Goal: Task Accomplishment & Management: Manage account settings

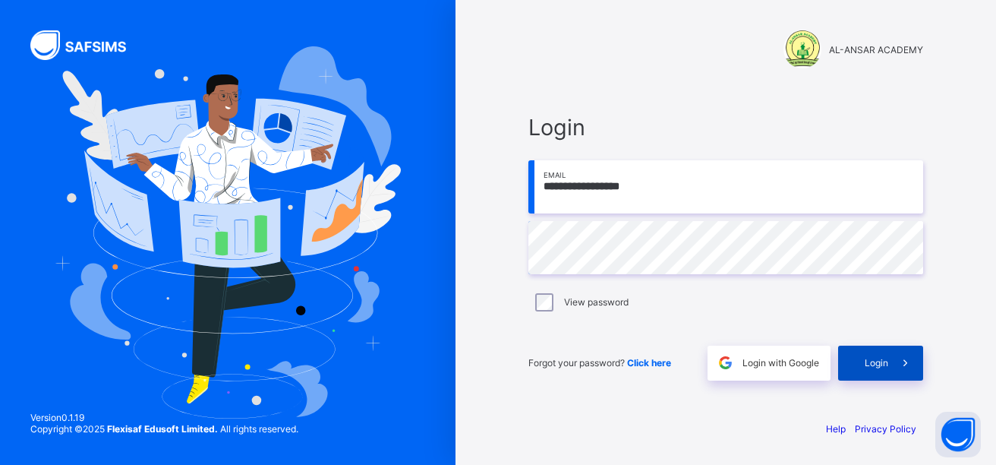
click at [864, 359] on div "Login" at bounding box center [880, 363] width 85 height 35
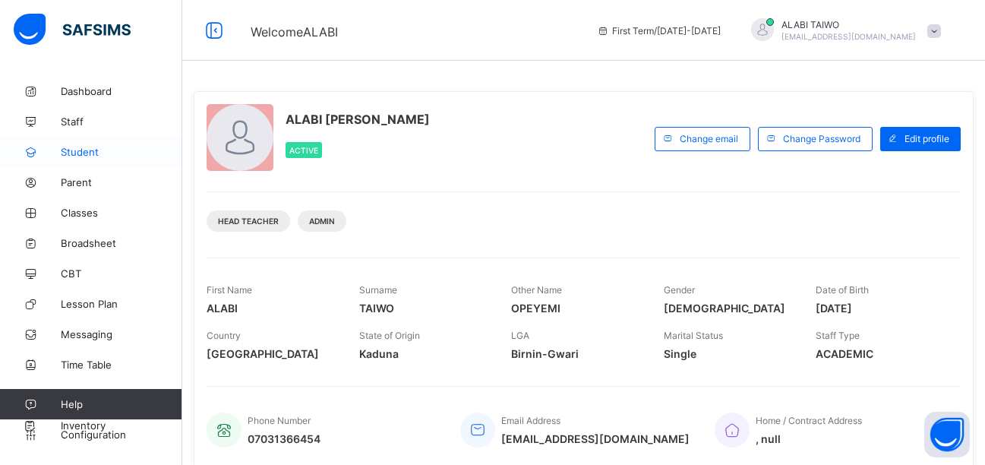
click at [96, 152] on span "Student" at bounding box center [122, 152] width 122 height 12
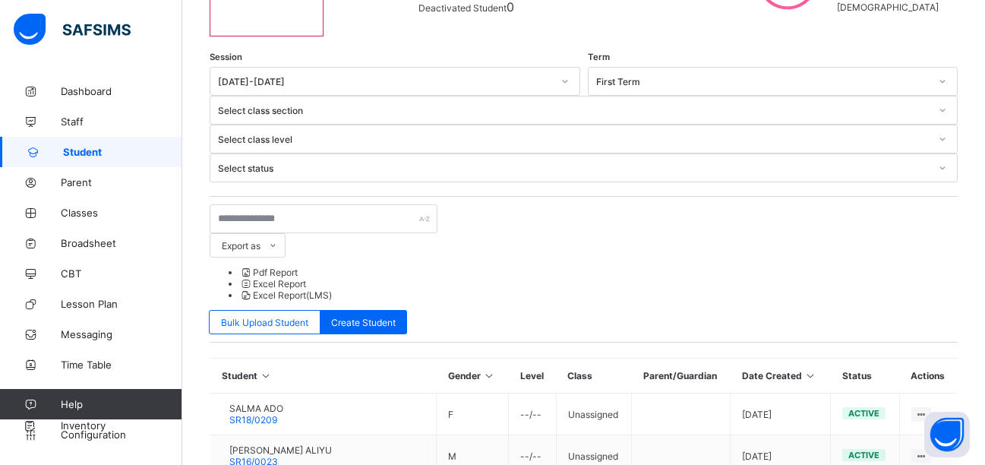
scroll to position [221, 0]
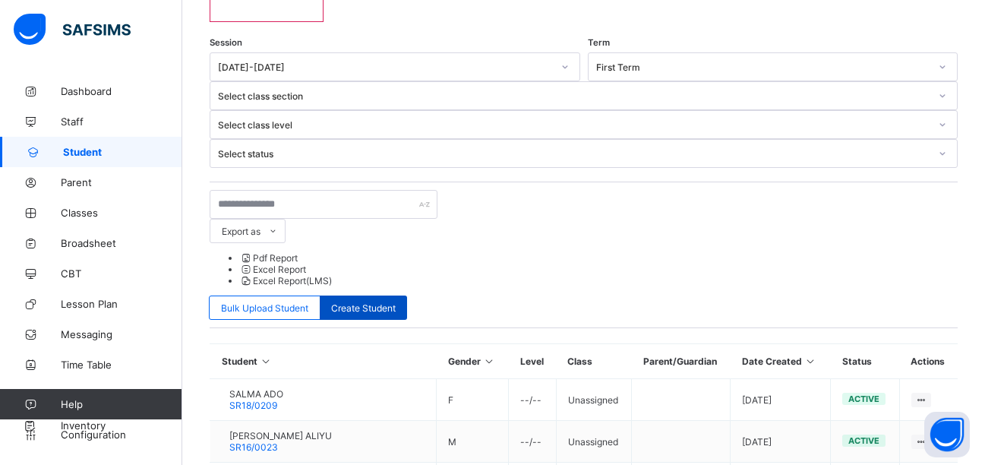
click at [396, 302] on span "Create Student" at bounding box center [363, 307] width 65 height 11
select select "**"
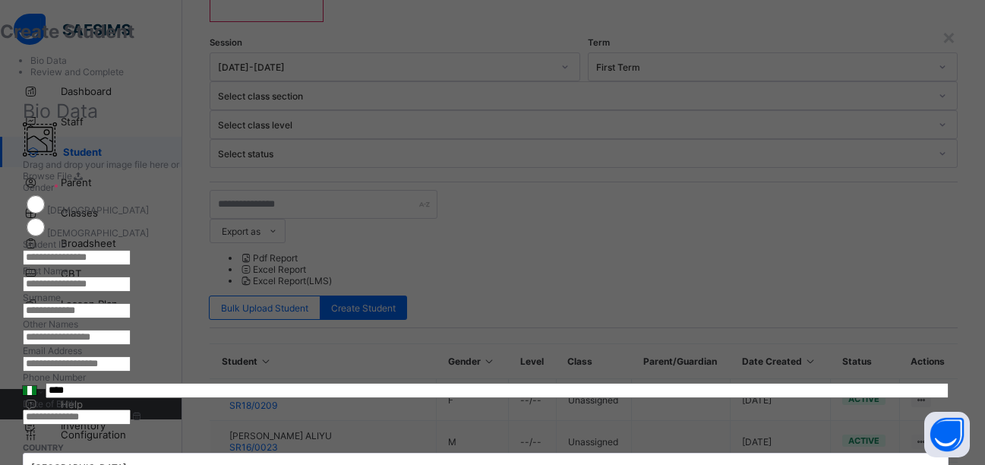
scroll to position [0, 0]
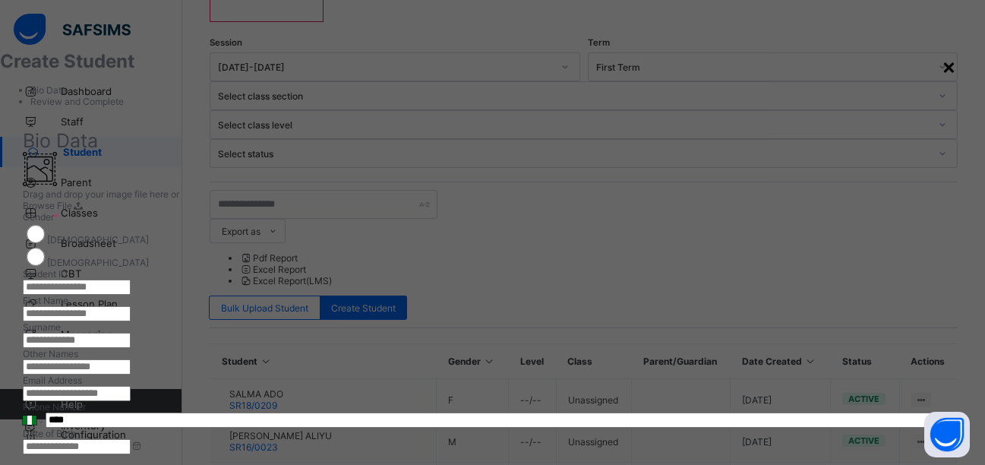
click at [942, 68] on div "×" at bounding box center [949, 66] width 14 height 26
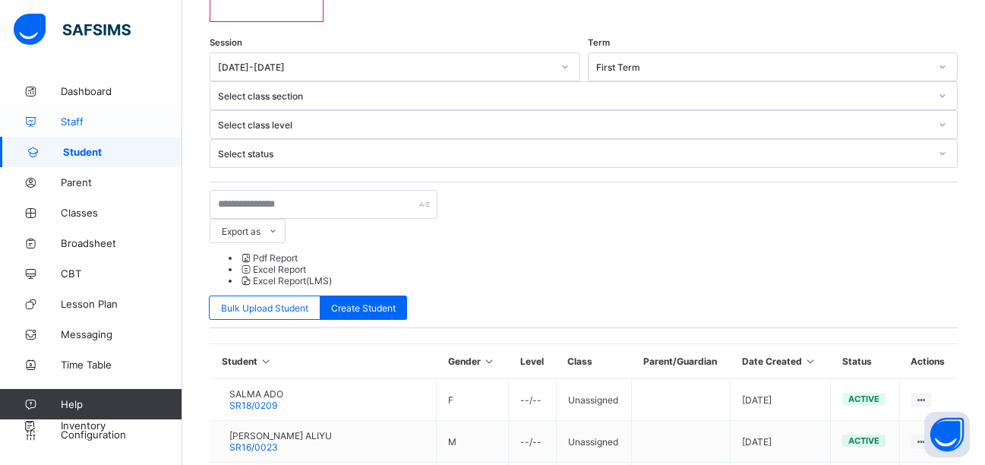
click at [71, 120] on span "Staff" at bounding box center [122, 121] width 122 height 12
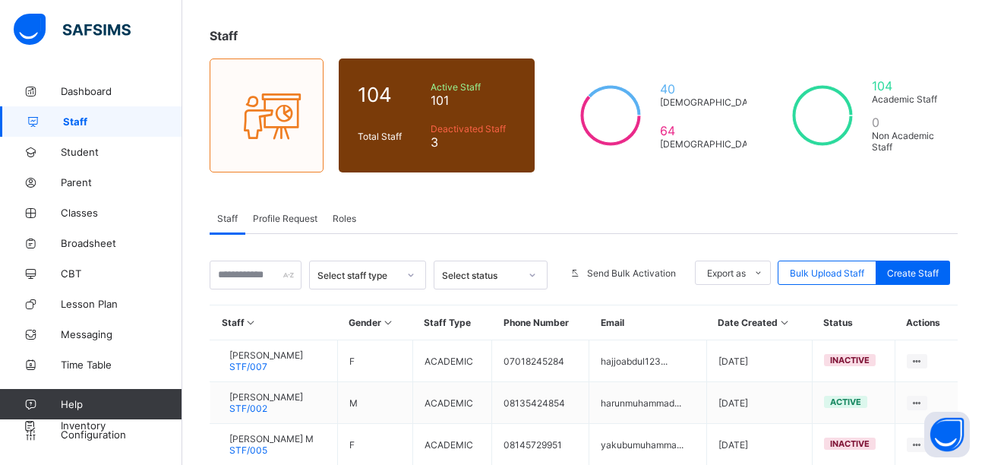
scroll to position [76, 0]
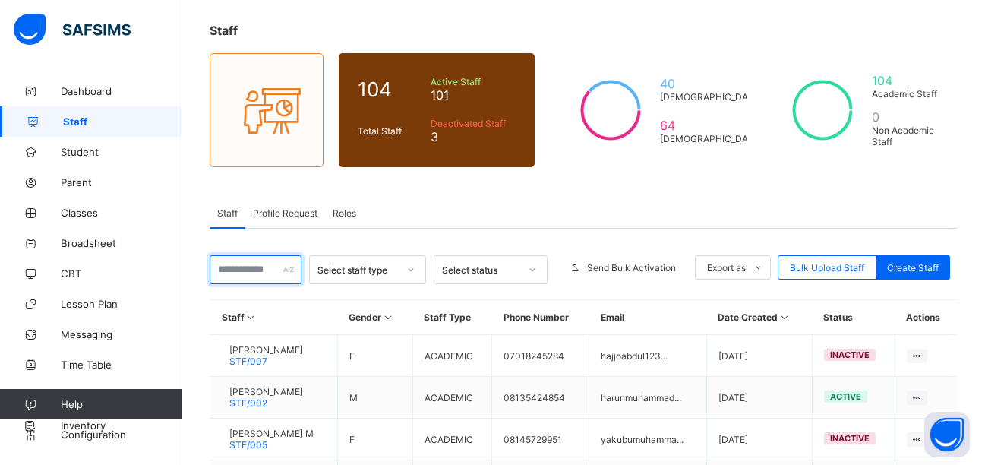
click at [279, 270] on input "text" at bounding box center [256, 269] width 92 height 29
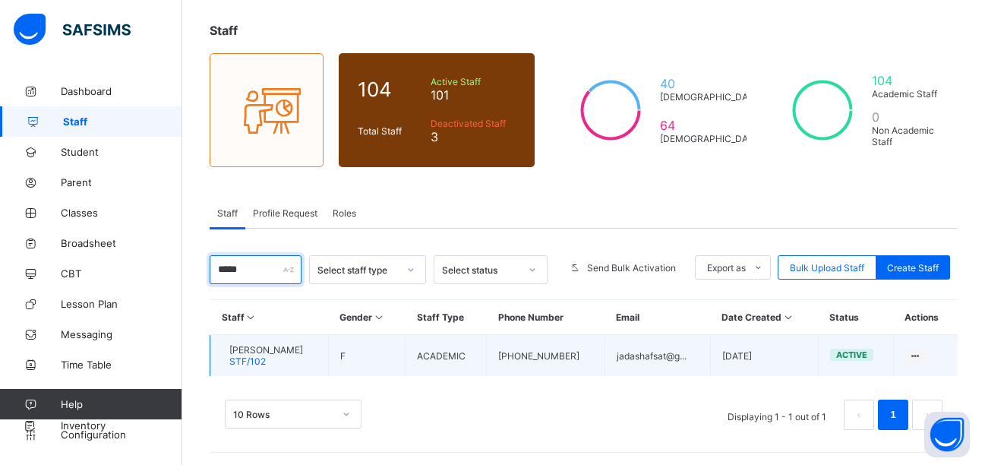
type input "*****"
click at [303, 353] on span "[PERSON_NAME]" at bounding box center [266, 349] width 74 height 11
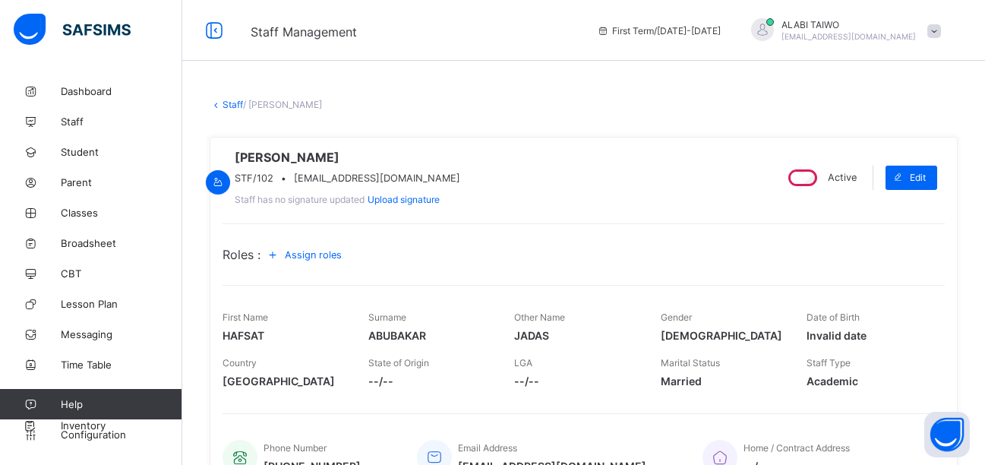
click at [314, 261] on span "Assign roles" at bounding box center [313, 254] width 57 height 11
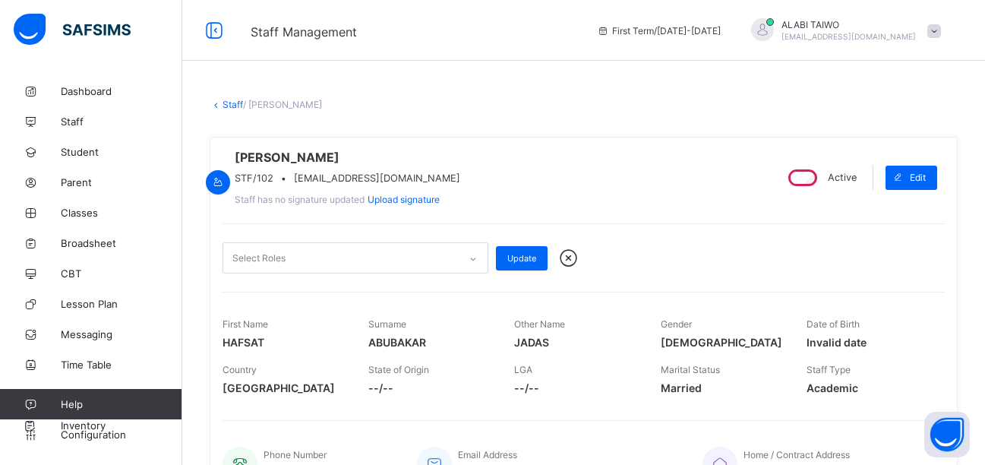
click at [460, 271] on div at bounding box center [473, 259] width 26 height 24
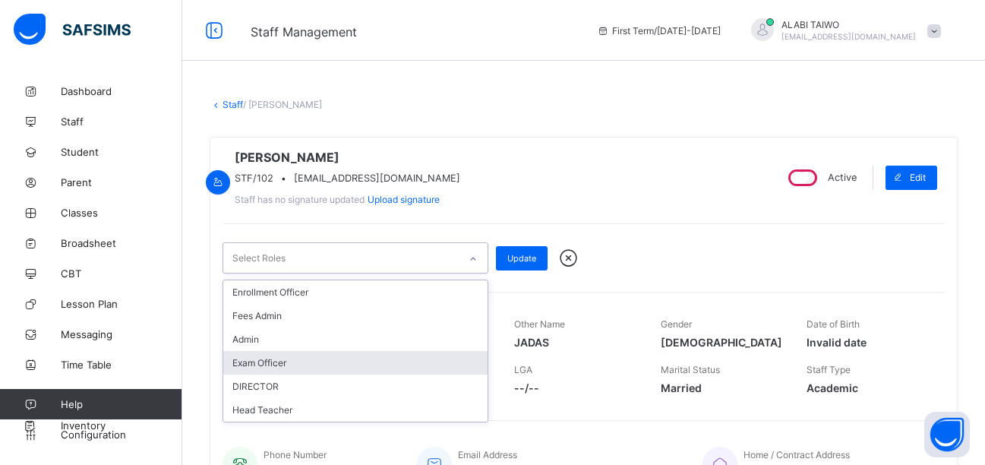
click at [296, 374] on div "Exam Officer" at bounding box center [355, 363] width 264 height 24
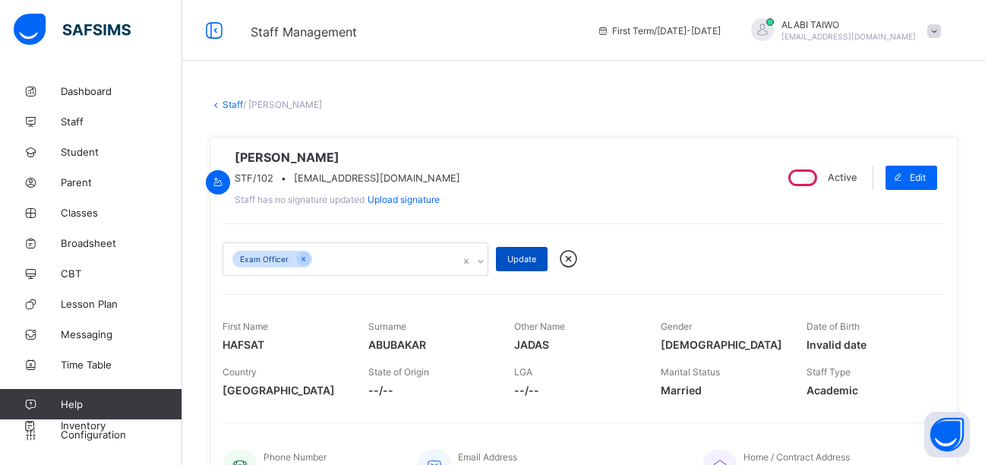
click at [524, 264] on span "Update" at bounding box center [521, 259] width 29 height 11
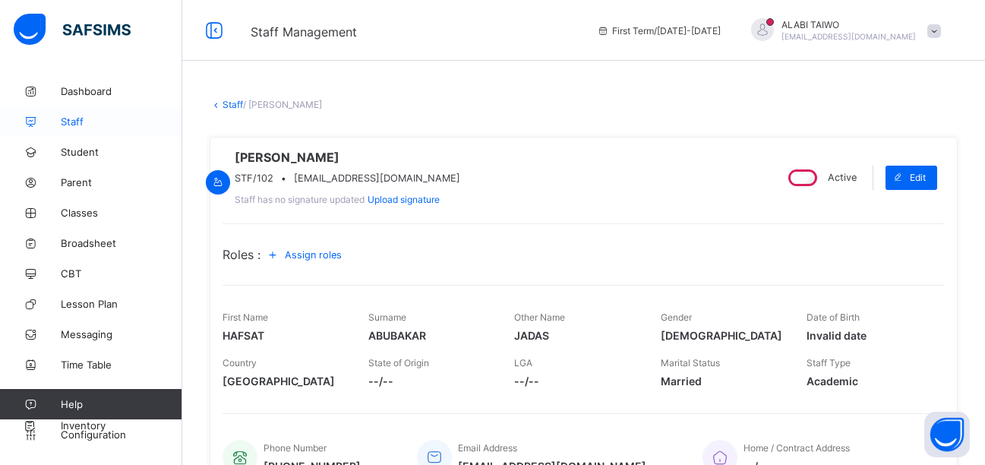
click at [76, 120] on span "Staff" at bounding box center [122, 121] width 122 height 12
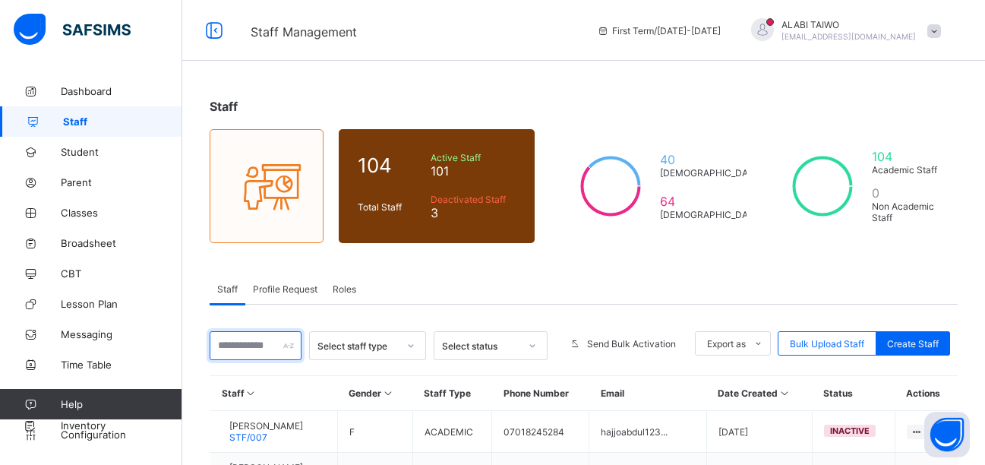
click at [282, 344] on input "text" at bounding box center [256, 345] width 92 height 29
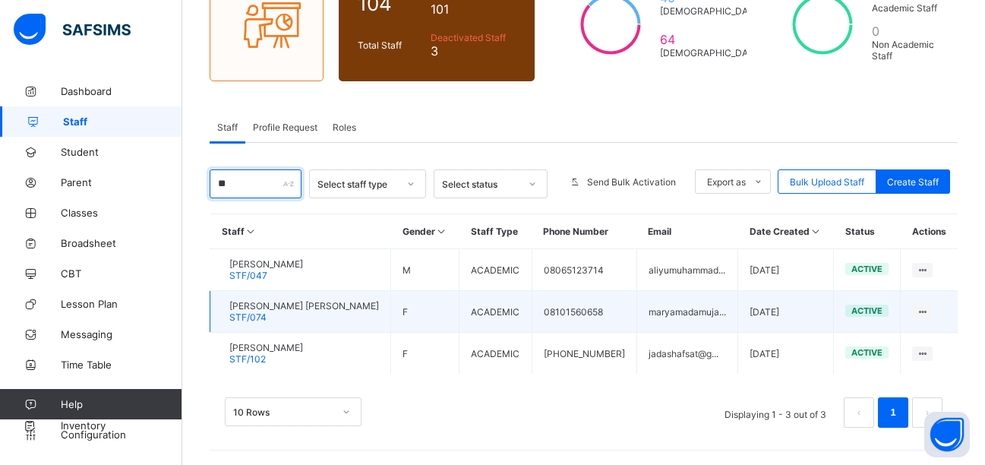
scroll to position [163, 0]
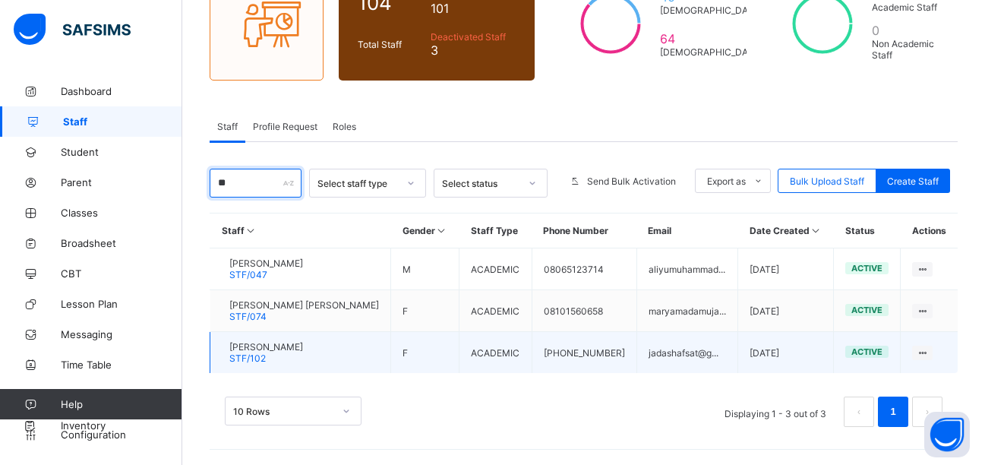
type input "**"
click at [303, 353] on div "[PERSON_NAME] STF/102" at bounding box center [266, 352] width 74 height 23
